Goal: Entertainment & Leisure: Consume media (video, audio)

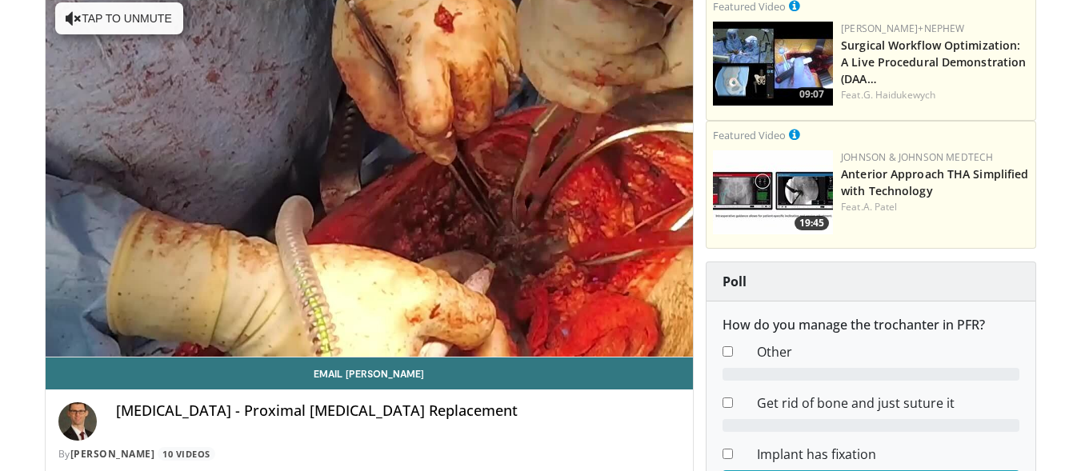
scroll to position [137, 0]
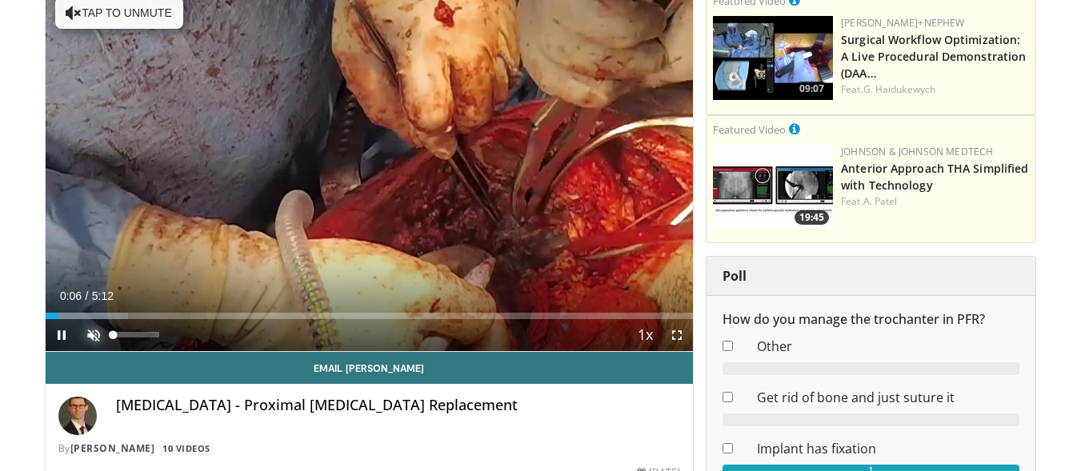
click at [94, 335] on span "Video Player" at bounding box center [94, 335] width 32 height 32
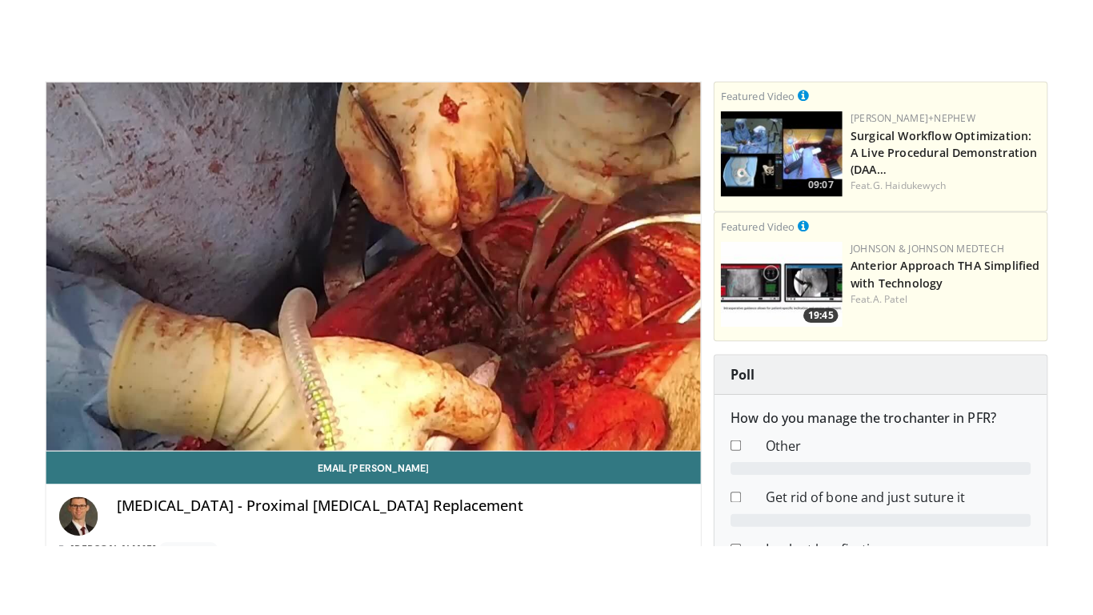
scroll to position [121, 0]
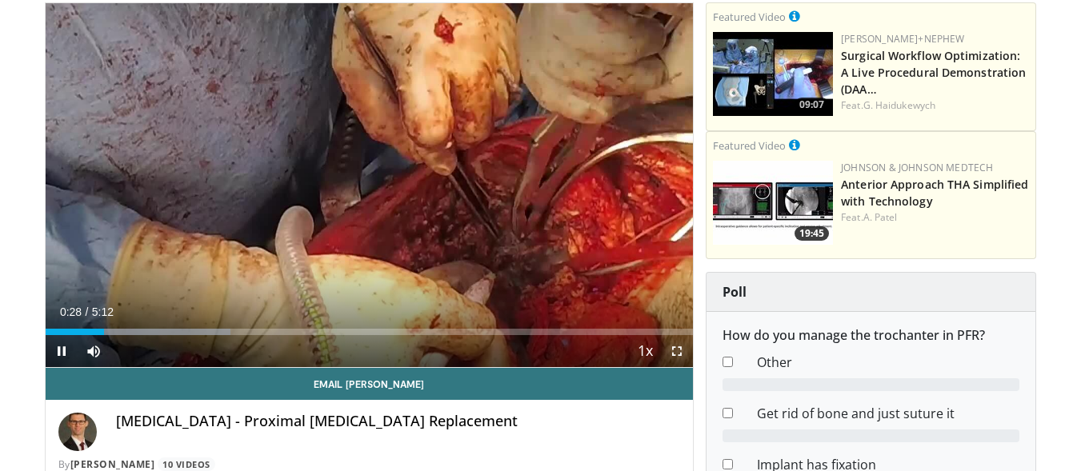
click at [680, 347] on span "Video Player" at bounding box center [677, 351] width 32 height 32
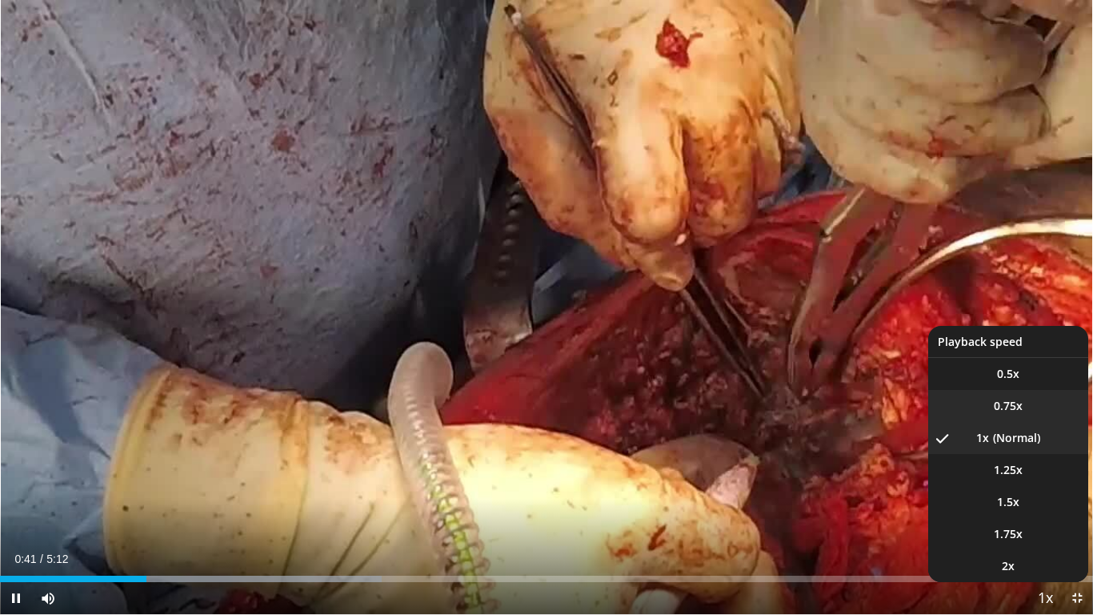
click at [1009, 401] on span "0.75x" at bounding box center [1008, 406] width 29 height 16
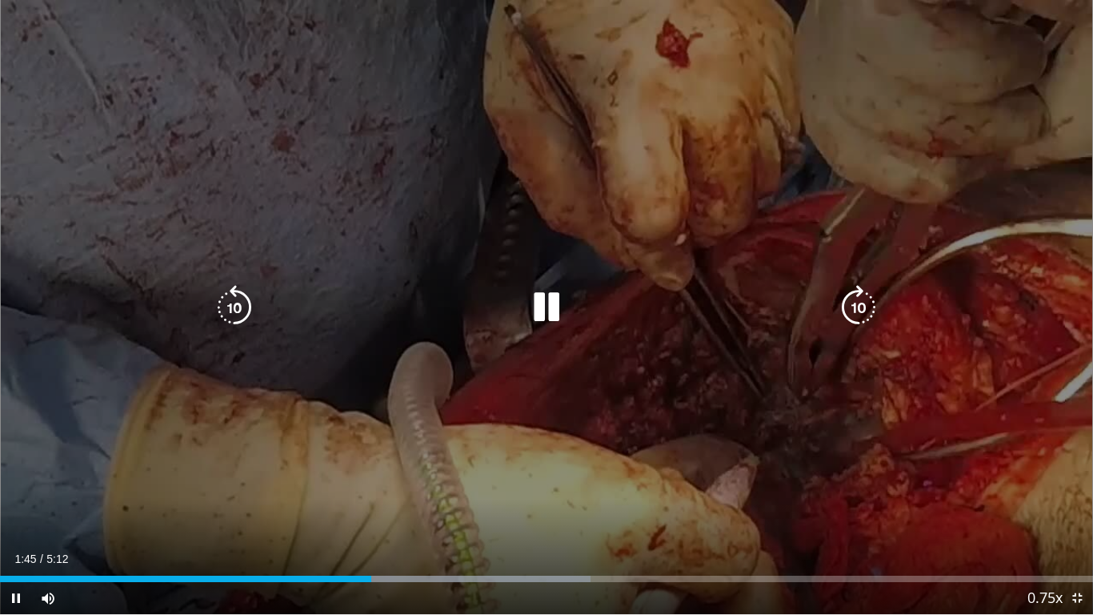
click at [546, 312] on icon "Video Player" at bounding box center [546, 307] width 45 height 45
click at [535, 303] on icon "Video Player" at bounding box center [546, 307] width 45 height 45
